Goal: Information Seeking & Learning: Learn about a topic

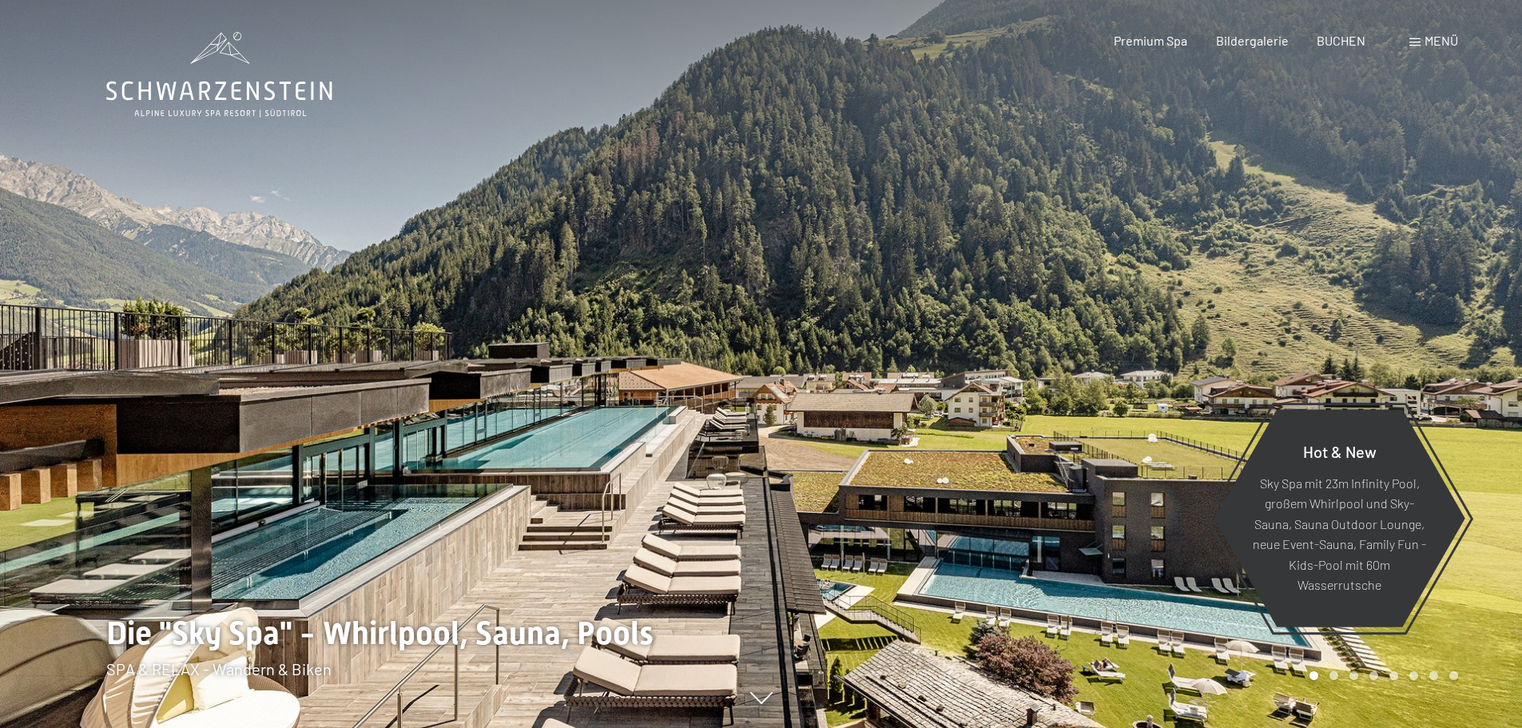
click at [1443, 34] on span "Menü" at bounding box center [1442, 40] width 34 height 15
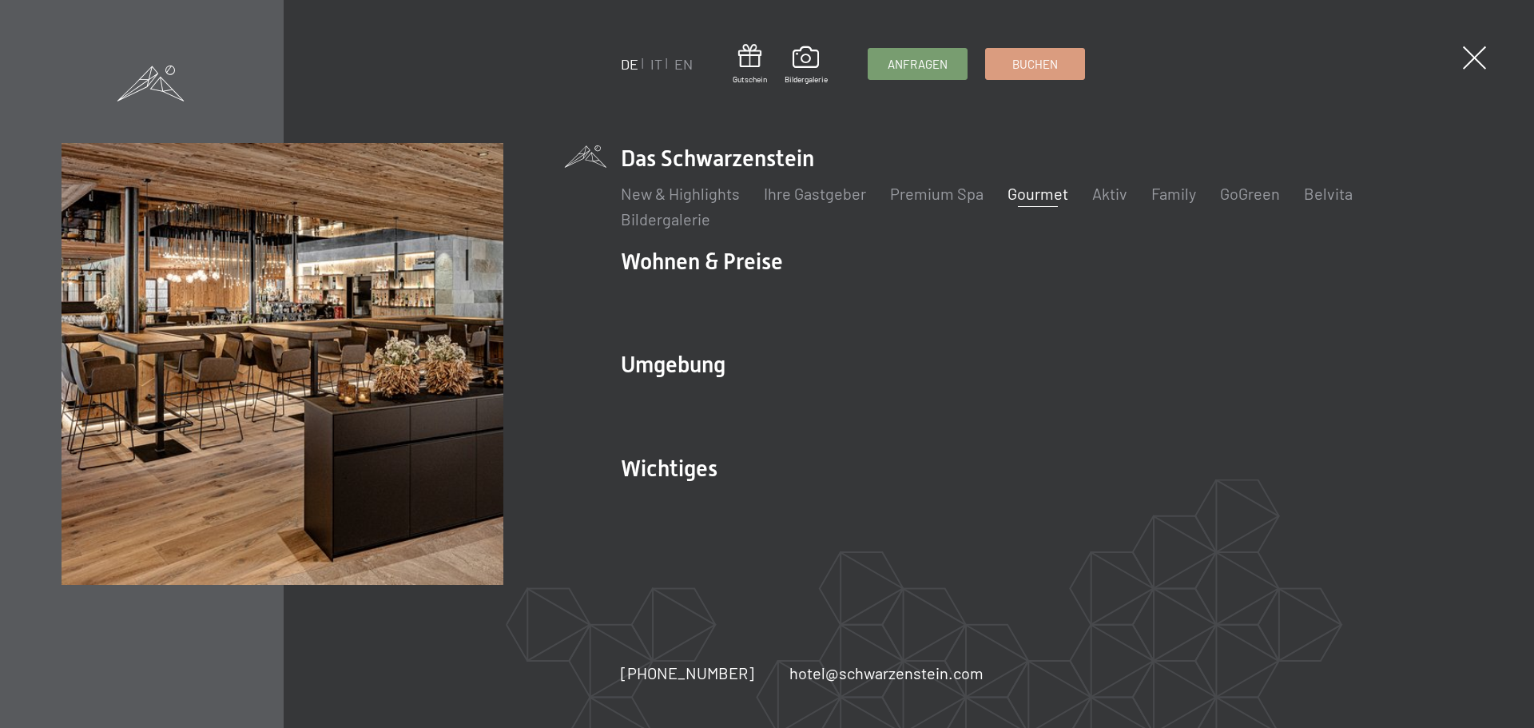
click at [1034, 189] on link "Gourmet" at bounding box center [1037, 193] width 61 height 19
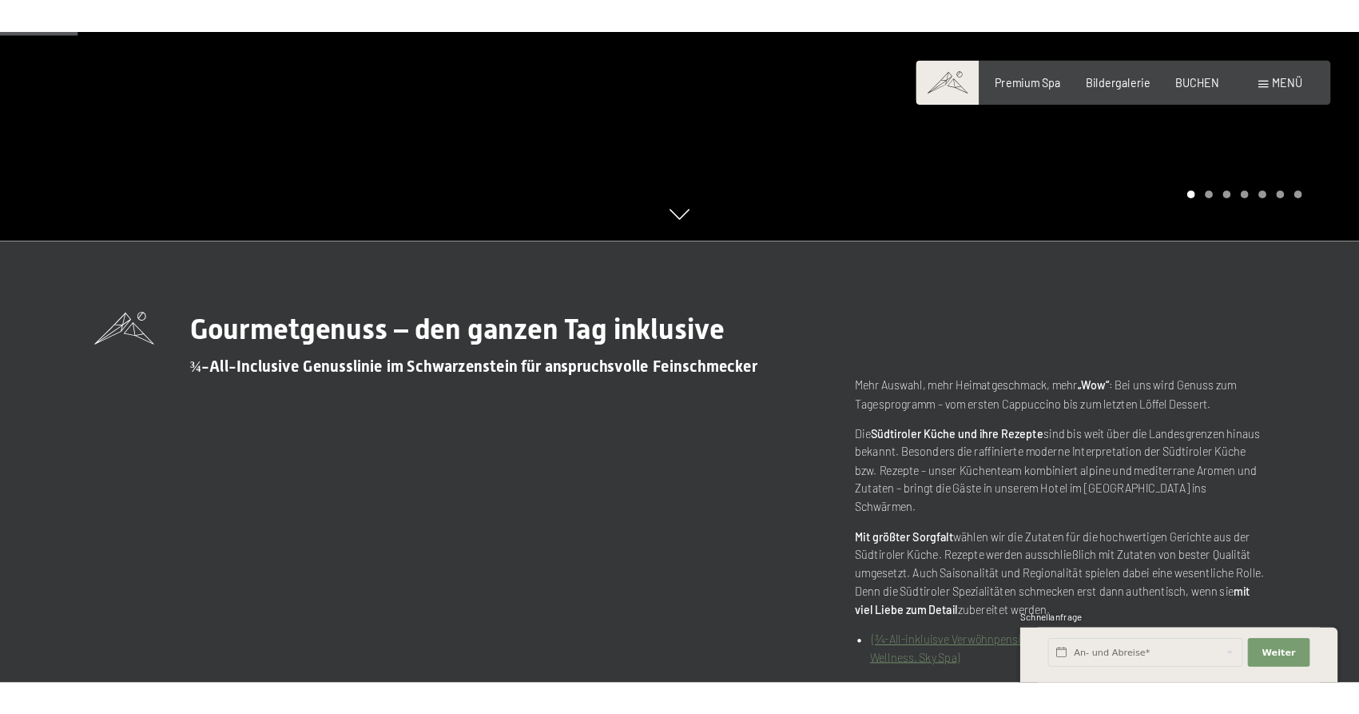
scroll to position [533, 0]
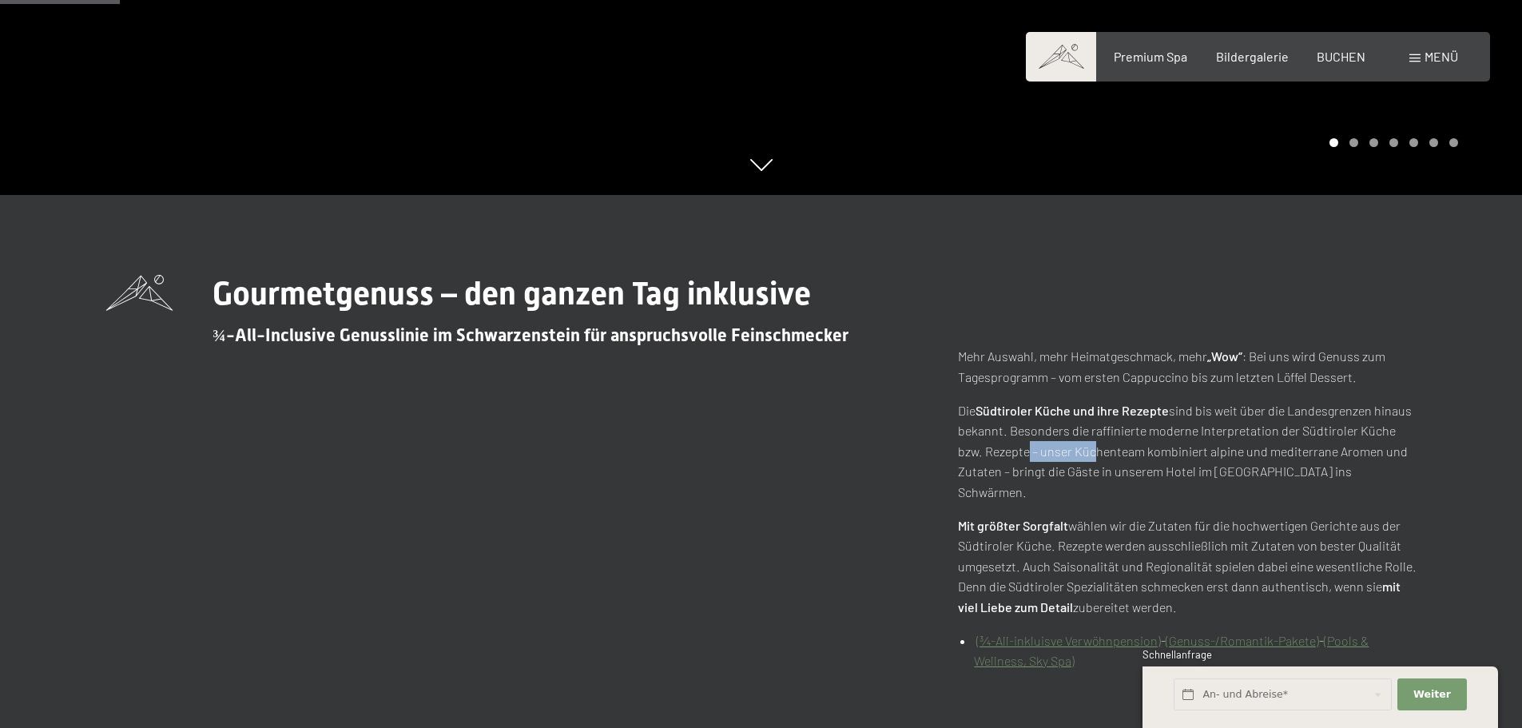
drag, startPoint x: 1023, startPoint y: 456, endPoint x: 1087, endPoint y: 461, distance: 64.1
click at [1087, 461] on p "Die Südtiroler Küche und ihre Rezepte sind bis weit über die Landesgrenzen hina…" at bounding box center [1187, 451] width 459 height 102
click at [1128, 454] on p "Die Südtiroler Küche und ihre Rezepte sind bis weit über die Landesgrenzen hina…" at bounding box center [1187, 451] width 459 height 102
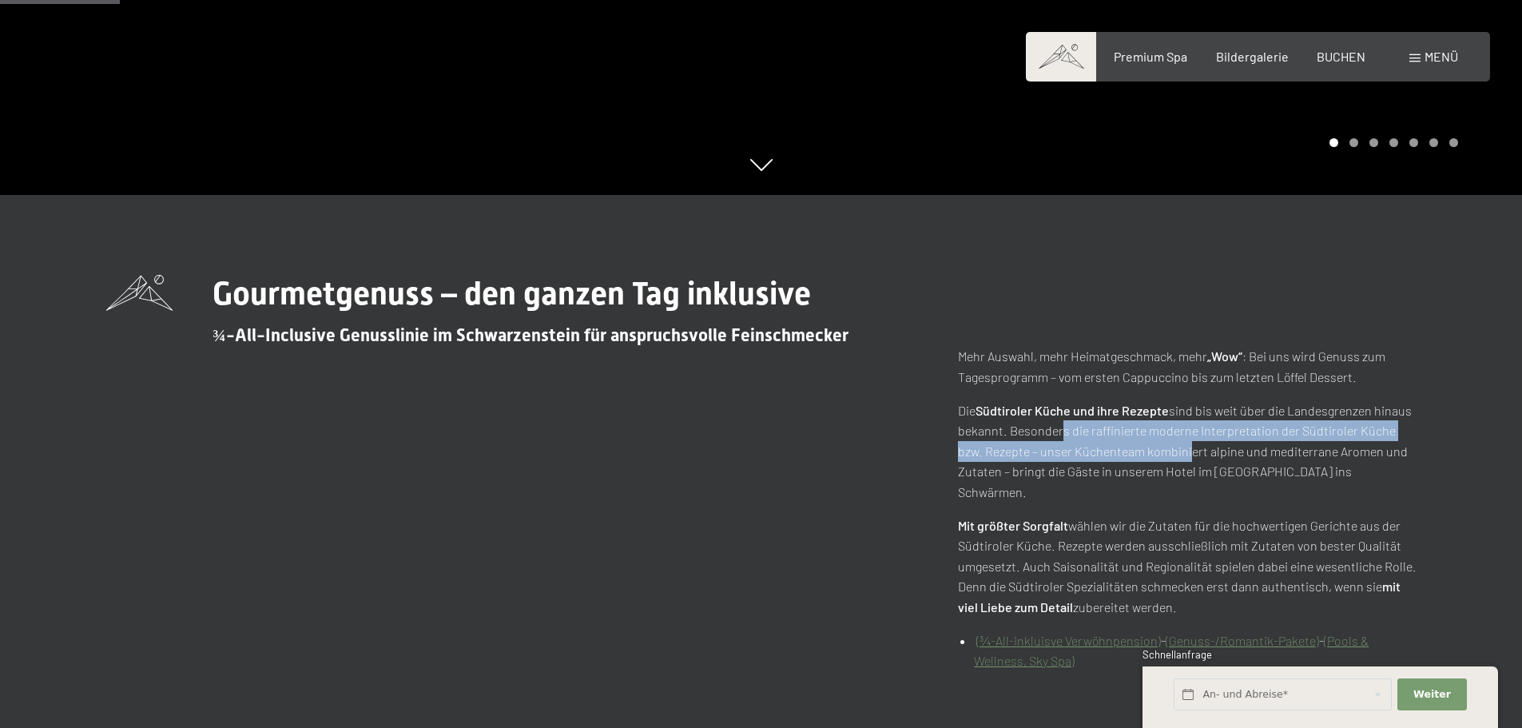
drag, startPoint x: 1185, startPoint y: 451, endPoint x: 1053, endPoint y: 428, distance: 134.0
click at [1053, 428] on p "Die Südtiroler Küche und ihre Rezepte sind bis weit über die Landesgrenzen hina…" at bounding box center [1187, 451] width 459 height 102
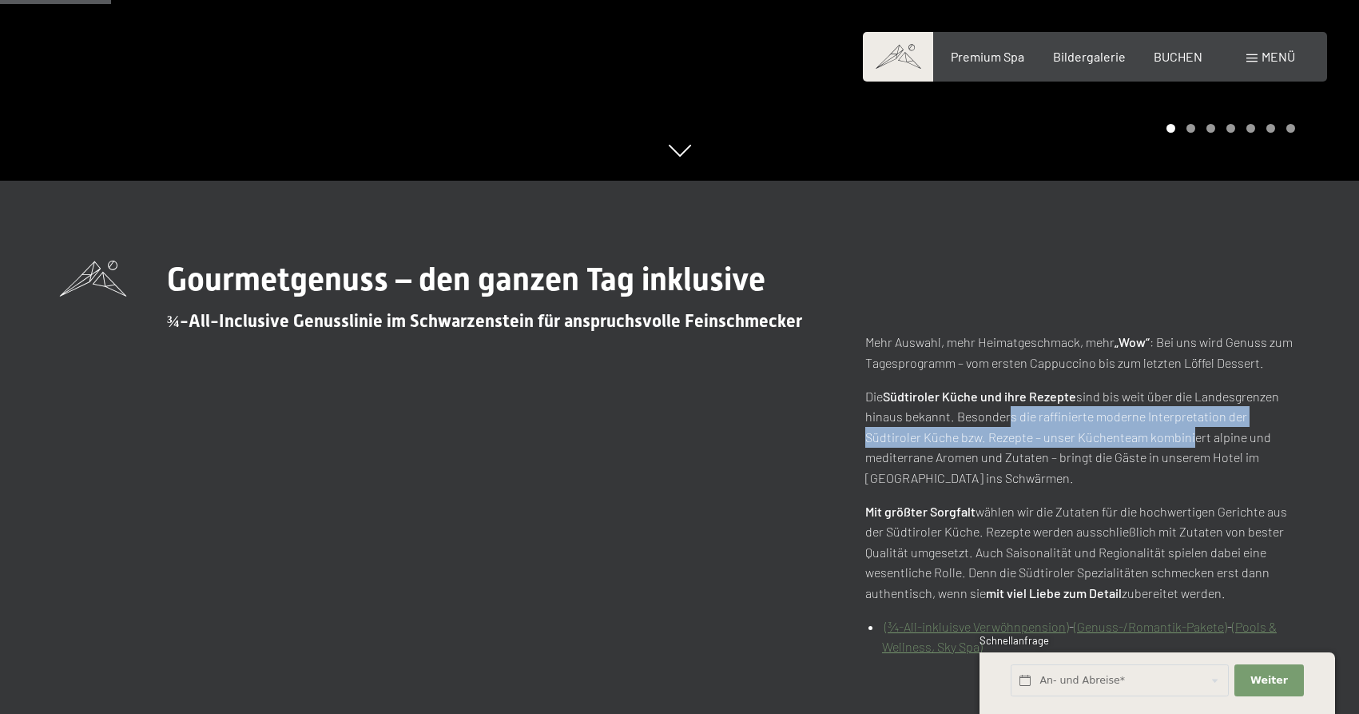
click at [1072, 417] on p "Die Südtiroler Küche und ihre Rezepte sind bis weit über die Landesgrenzen hina…" at bounding box center [1082, 437] width 434 height 102
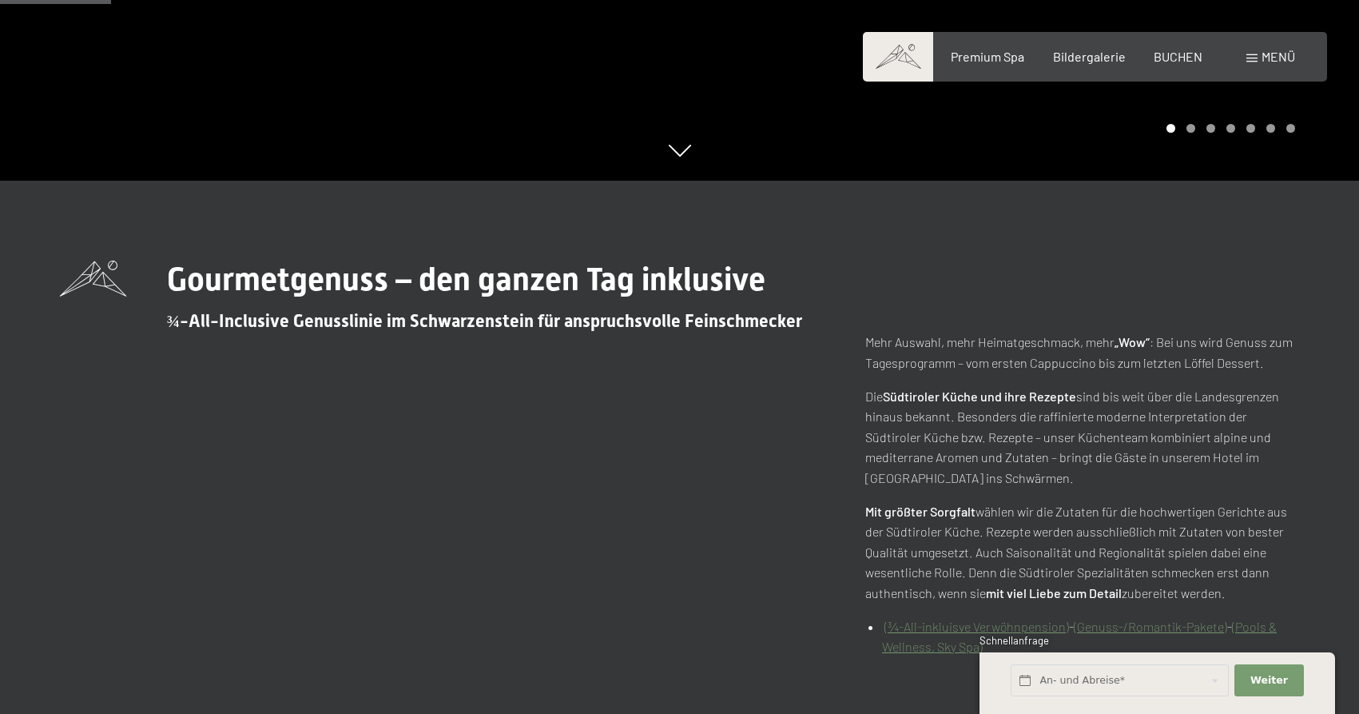
click at [959, 415] on p "Die Südtiroler Küche und ihre Rezepte sind bis weit über die Landesgrenzen hina…" at bounding box center [1082, 437] width 434 height 102
click at [921, 420] on p "Die Südtiroler Küche und ihre Rezepte sind bis weit über die Landesgrenzen hina…" at bounding box center [1082, 437] width 434 height 102
drag, startPoint x: 945, startPoint y: 432, endPoint x: 965, endPoint y: 433, distance: 20.8
click at [965, 433] on p "Die Südtiroler Küche und ihre Rezepte sind bis weit über die Landesgrenzen hina…" at bounding box center [1082, 437] width 434 height 102
click at [995, 433] on p "Die Südtiroler Küche und ihre Rezepte sind bis weit über die Landesgrenzen hina…" at bounding box center [1082, 437] width 434 height 102
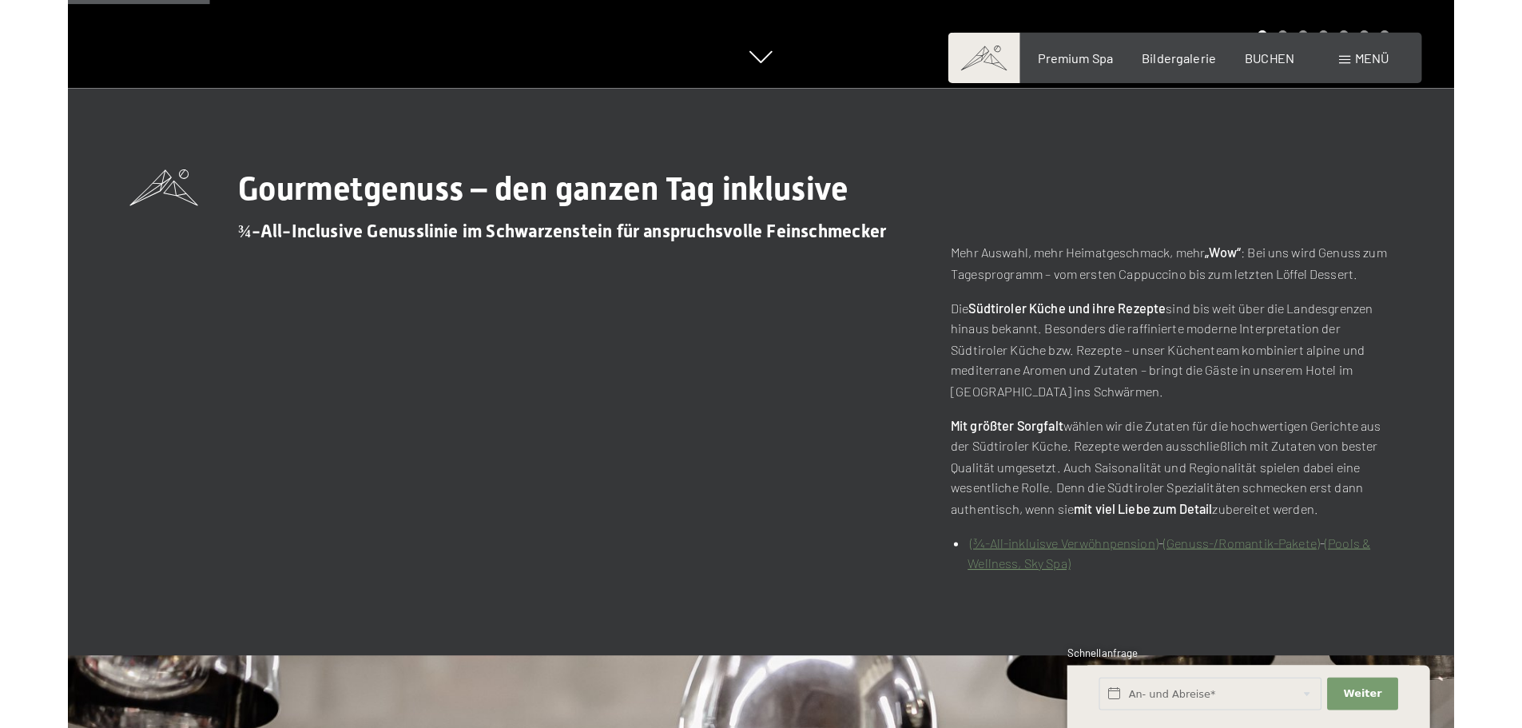
scroll to position [666, 0]
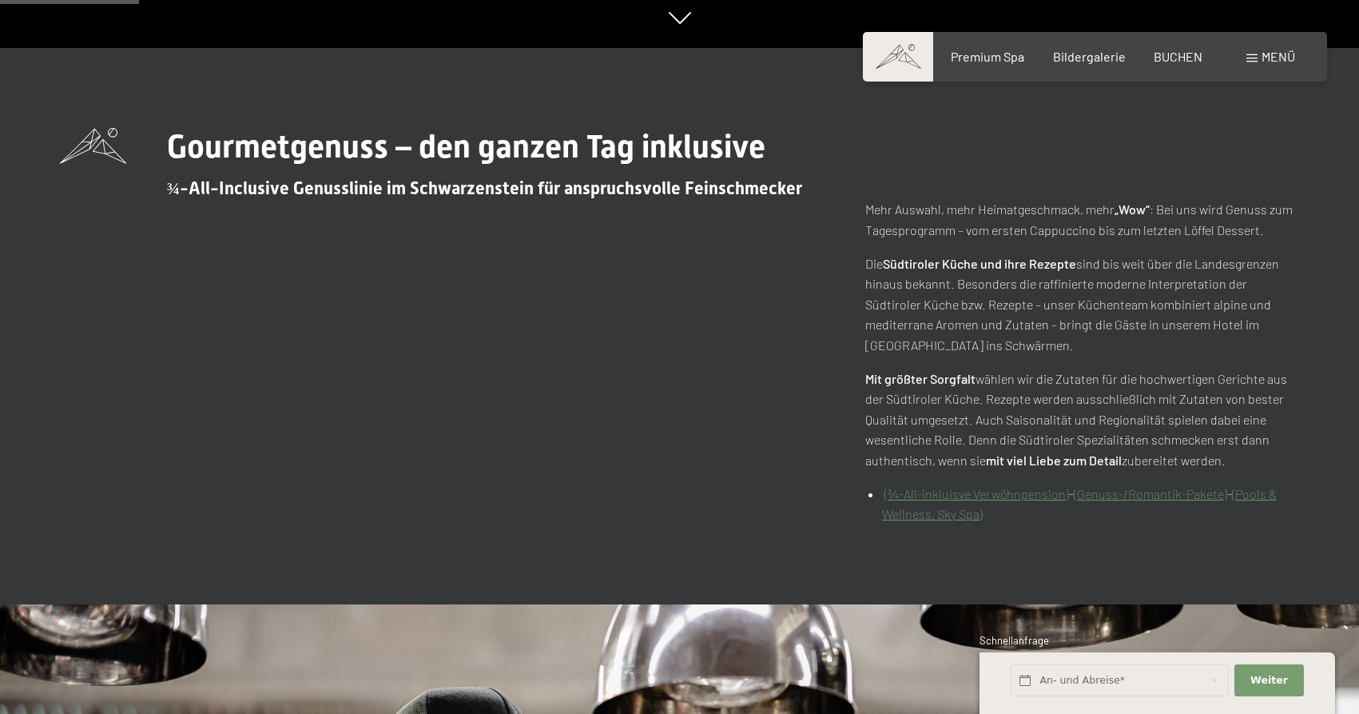
click at [986, 286] on p "Die Südtiroler Küche und ihre Rezepte sind bis weit über die Landesgrenzen hina…" at bounding box center [1082, 304] width 434 height 102
